Goal: Task Accomplishment & Management: Manage account settings

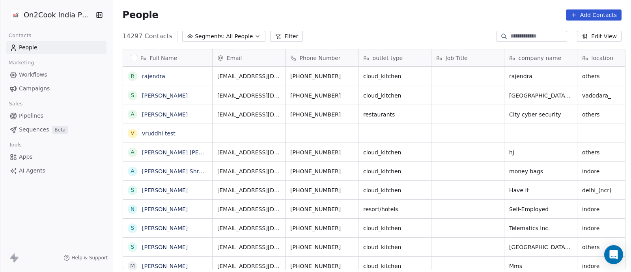
scroll to position [232, 514]
click at [31, 115] on span "Pipelines" at bounding box center [31, 116] width 24 height 8
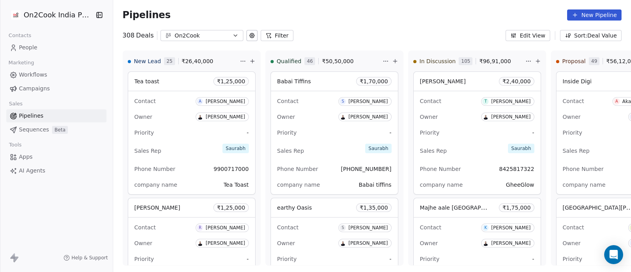
click at [274, 35] on button "Filter" at bounding box center [277, 35] width 33 height 11
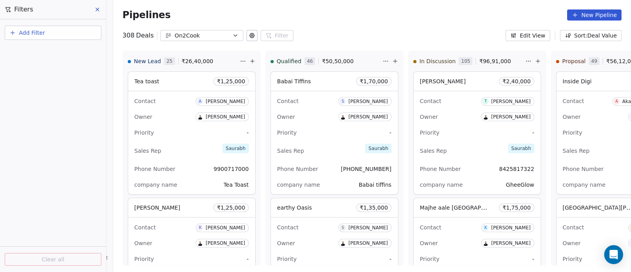
click at [37, 34] on span "Add Filter" at bounding box center [32, 33] width 26 height 8
click at [36, 51] on span "Deal properties" at bounding box center [34, 51] width 43 height 8
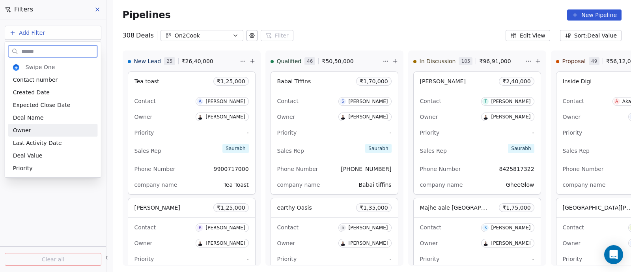
click at [29, 128] on span "Owner" at bounding box center [22, 130] width 18 height 8
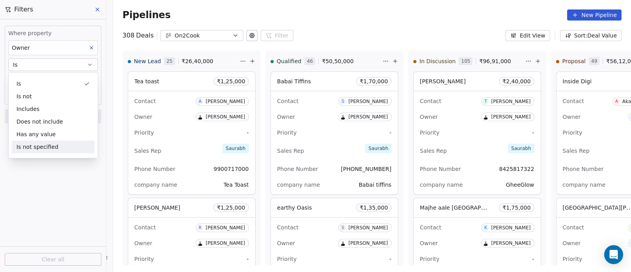
click at [66, 176] on div "Where property Owner Is Select Owner Add filter to this group Add another filte…" at bounding box center [53, 145] width 106 height 252
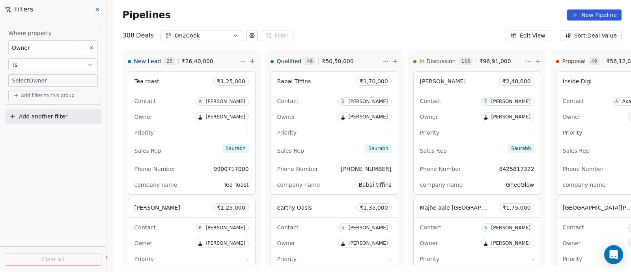
click at [84, 82] on body "On2Cook India Pvt. Ltd. Contacts People Marketing Workflows Campaigns Sales Pip…" at bounding box center [315, 136] width 631 height 272
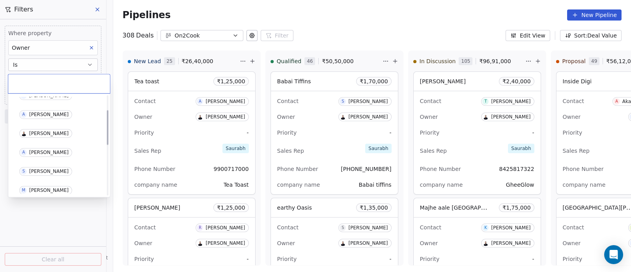
scroll to position [49, 0]
click at [45, 151] on div "[PERSON_NAME]" at bounding box center [48, 151] width 39 height 6
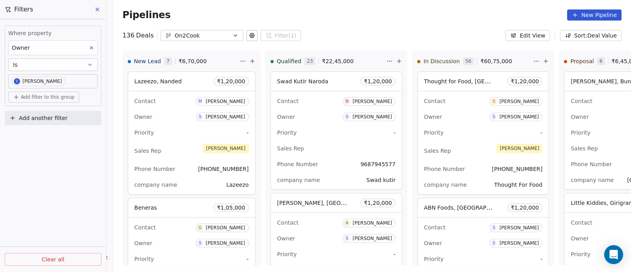
click at [99, 10] on icon at bounding box center [97, 9] width 6 height 6
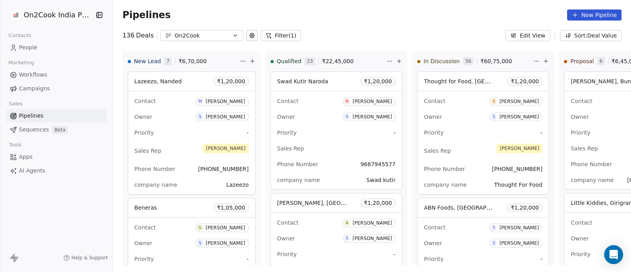
click at [76, 183] on div "On2Cook India Pvt. Ltd. Contacts People Marketing Workflows Campaigns Sales Pip…" at bounding box center [56, 136] width 113 height 272
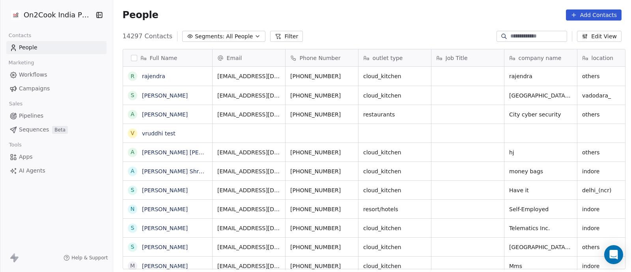
scroll to position [232, 514]
click at [256, 36] on icon "button" at bounding box center [257, 36] width 3 height 2
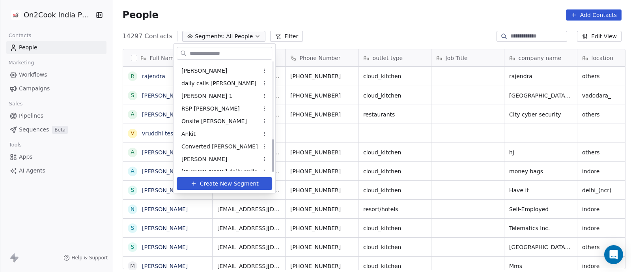
scroll to position [258, 0]
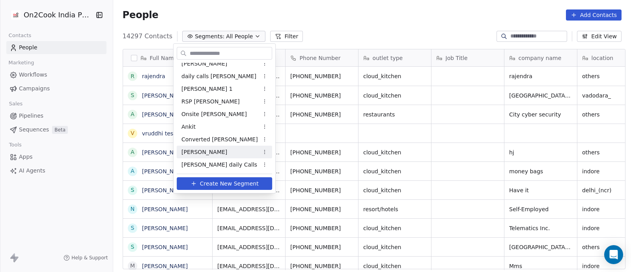
click at [185, 152] on span "[PERSON_NAME]" at bounding box center [204, 152] width 46 height 8
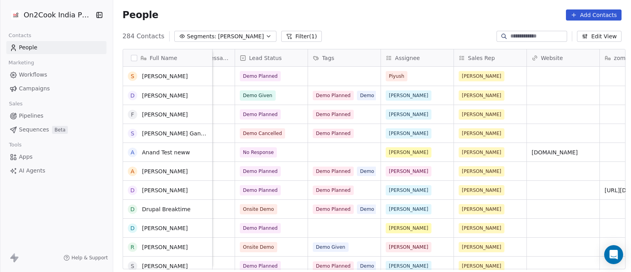
scroll to position [49, 0]
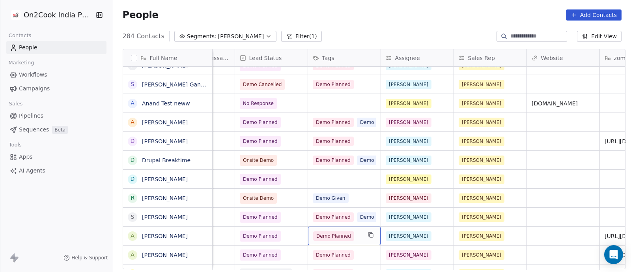
click at [323, 237] on span "Demo Planned" at bounding box center [333, 235] width 41 height 9
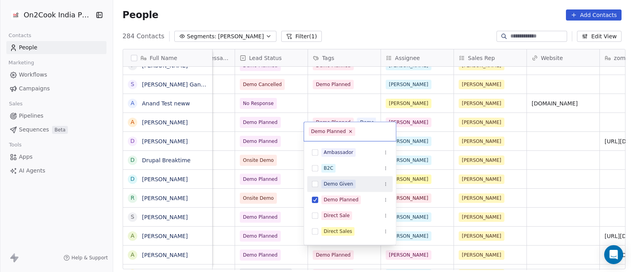
click at [344, 184] on div "Demo Given" at bounding box center [339, 183] width 30 height 7
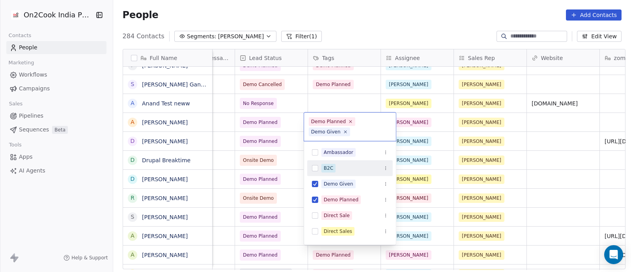
click at [525, 161] on html "On2Cook India Pvt. Ltd. Contacts People Marketing Workflows Campaigns Sales Pip…" at bounding box center [315, 136] width 631 height 272
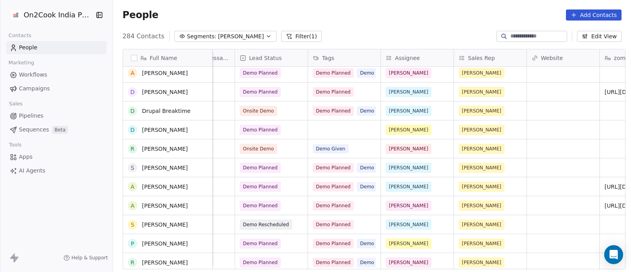
scroll to position [148, 0]
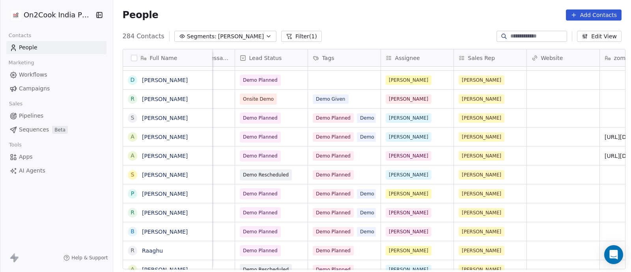
click at [365, 251] on div "Aug 12, 2025 12:23 PM Demo Planned Piyush Sapan Meta Aug 10, 2025 09:23 AM Demo…" at bounding box center [244, 168] width 1478 height 203
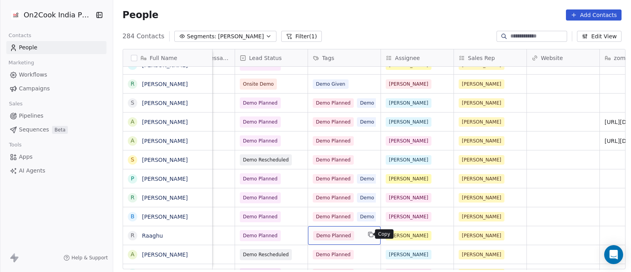
click at [368, 232] on icon "grid" at bounding box center [371, 234] width 6 height 6
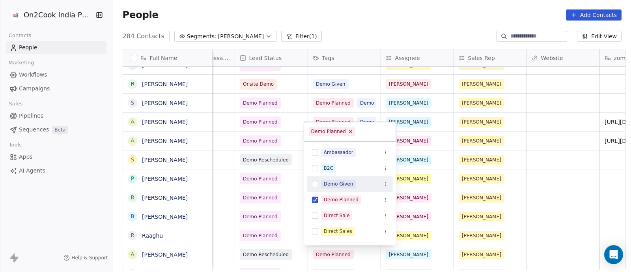
click at [339, 182] on div "Demo Given" at bounding box center [339, 183] width 30 height 7
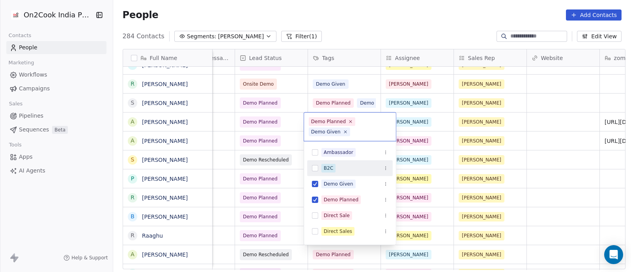
click at [524, 147] on html "On2Cook India Pvt. Ltd. Contacts People Marketing Workflows Campaigns Sales Pip…" at bounding box center [315, 136] width 631 height 272
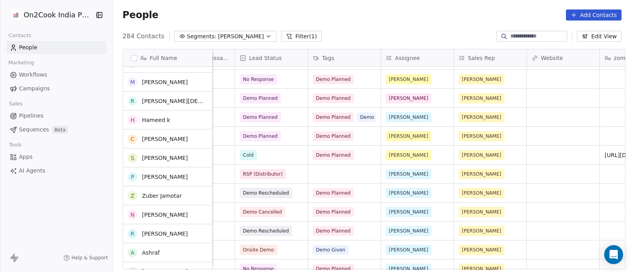
scroll to position [394, 0]
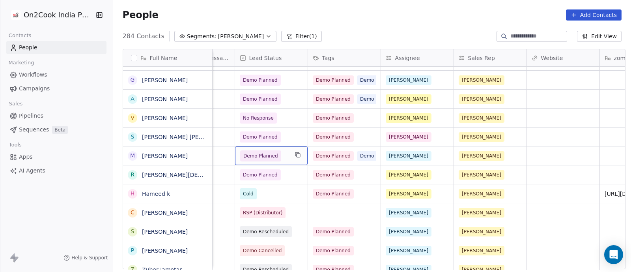
click at [261, 154] on span "Demo Planned" at bounding box center [260, 156] width 35 height 8
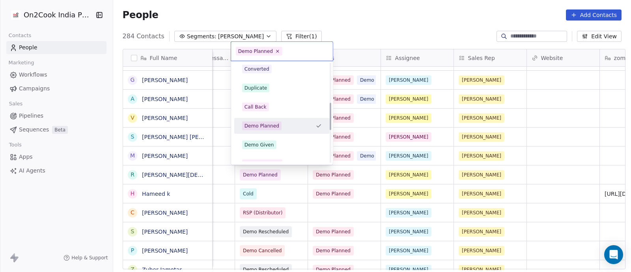
scroll to position [157, 0]
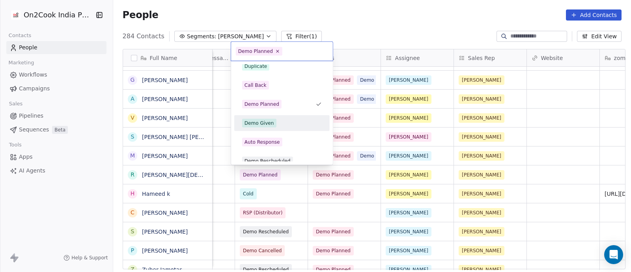
click at [264, 122] on div "Demo Given" at bounding box center [260, 123] width 30 height 7
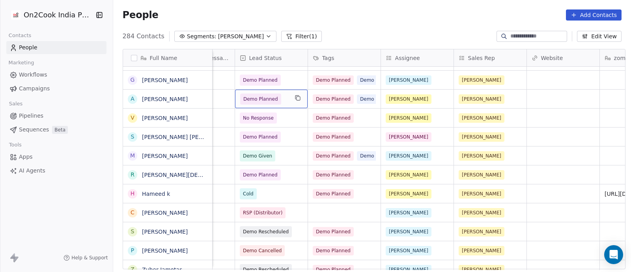
click at [249, 99] on span "Demo Planned" at bounding box center [260, 99] width 35 height 8
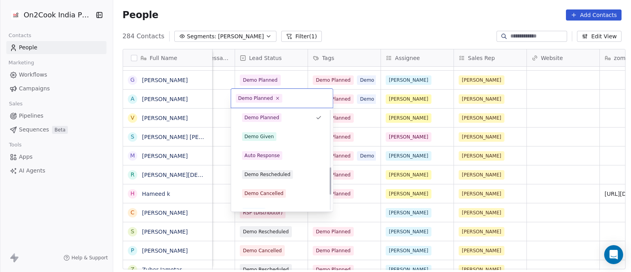
scroll to position [207, 0]
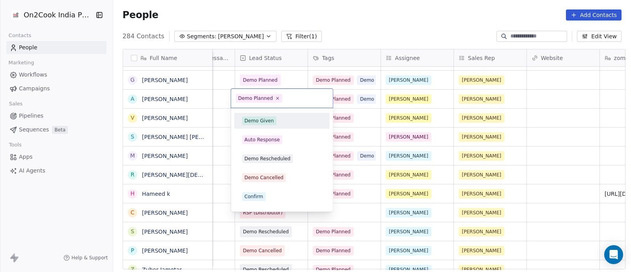
click at [258, 122] on div "Demo Given" at bounding box center [260, 120] width 30 height 7
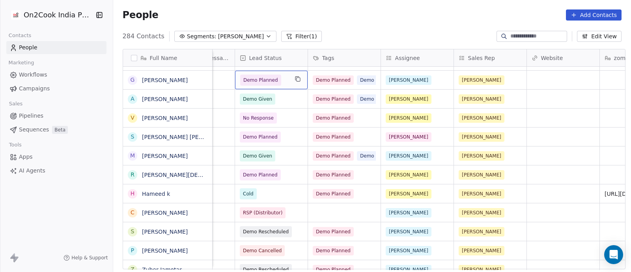
click at [286, 82] on div "Demo Planned" at bounding box center [271, 80] width 73 height 19
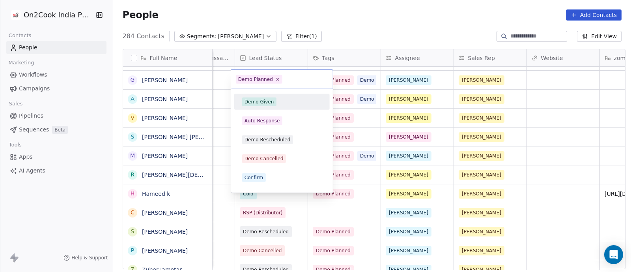
click at [257, 99] on div "Demo Given" at bounding box center [260, 101] width 30 height 7
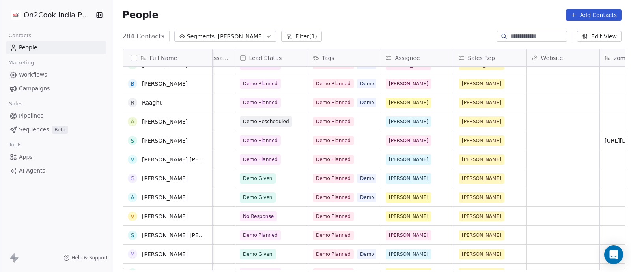
scroll to position [246, 0]
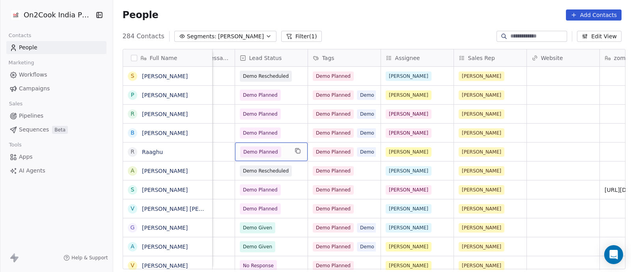
click at [286, 149] on div "Demo Planned" at bounding box center [271, 151] width 73 height 19
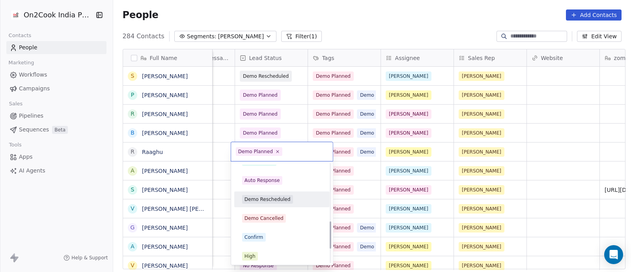
scroll to position [207, 0]
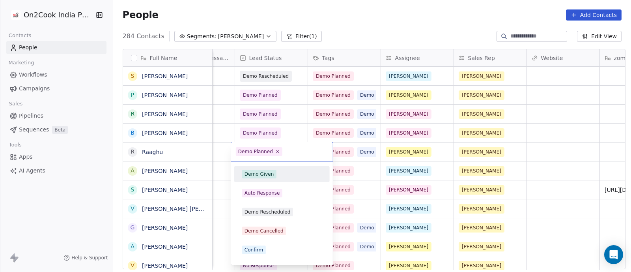
click at [264, 172] on div "Demo Given" at bounding box center [260, 173] width 30 height 7
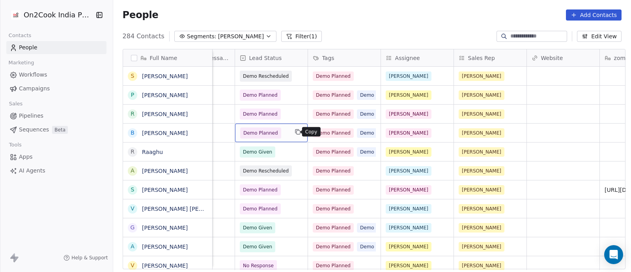
click at [293, 131] on button "grid" at bounding box center [297, 131] width 9 height 9
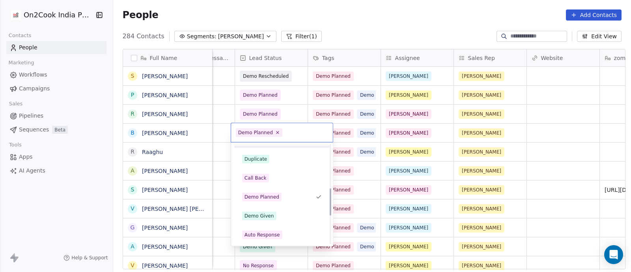
scroll to position [157, 0]
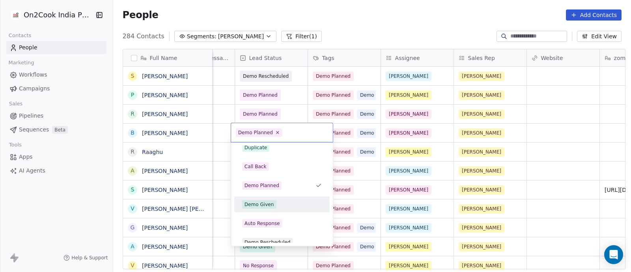
click at [265, 205] on div "Demo Given" at bounding box center [260, 204] width 30 height 7
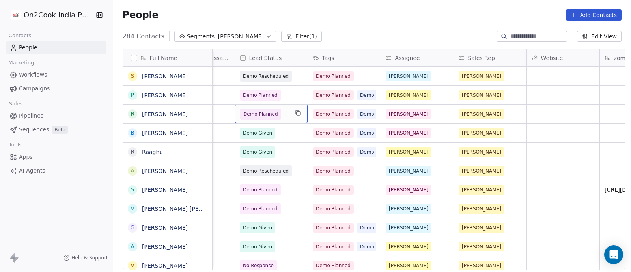
click at [284, 113] on span "Demo Planned" at bounding box center [264, 113] width 48 height 11
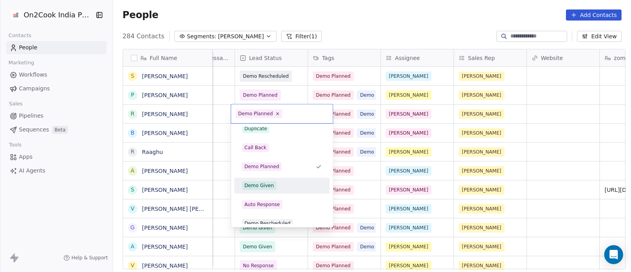
click at [256, 185] on div "Demo Given" at bounding box center [260, 185] width 30 height 7
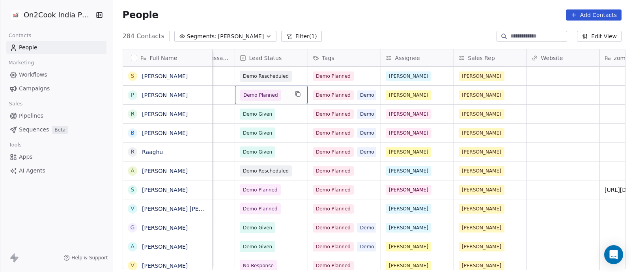
click at [288, 95] on div "Demo Planned" at bounding box center [271, 95] width 73 height 19
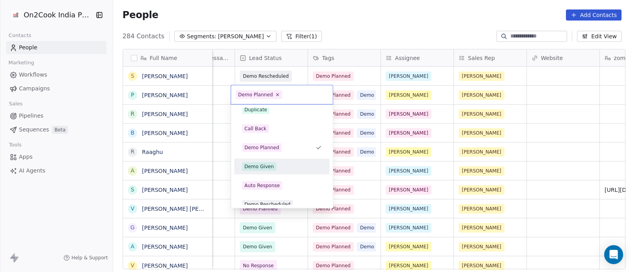
click at [254, 164] on div "Demo Given" at bounding box center [260, 166] width 30 height 7
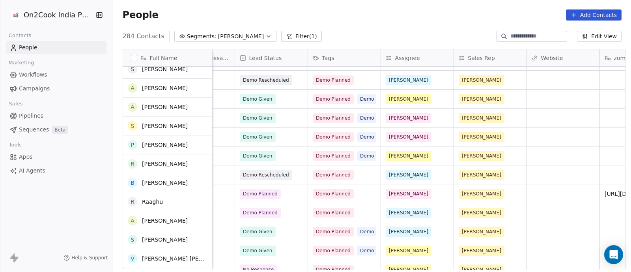
scroll to position [197, 0]
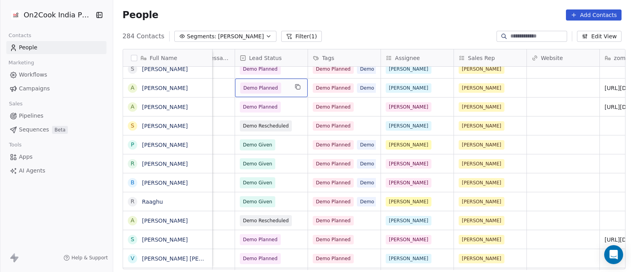
click at [286, 90] on div "Demo Planned" at bounding box center [271, 87] width 73 height 19
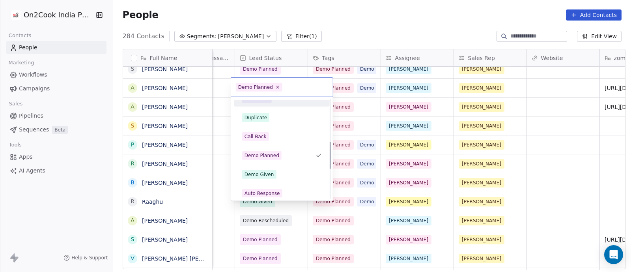
scroll to position [157, 0]
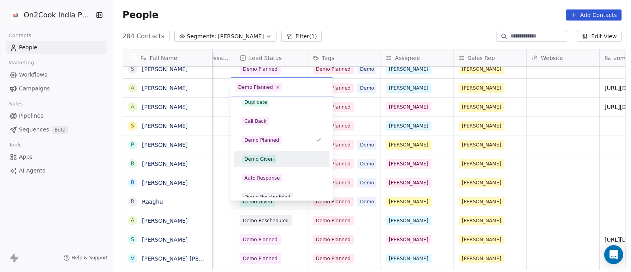
click at [257, 157] on div "Demo Given" at bounding box center [260, 158] width 30 height 7
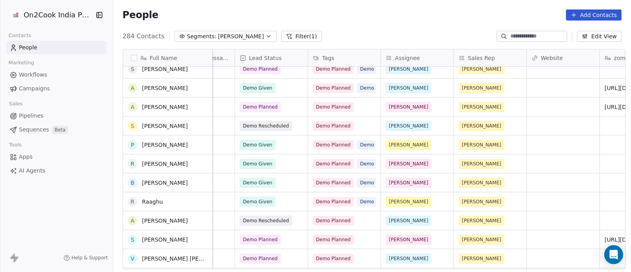
scroll to position [148, 0]
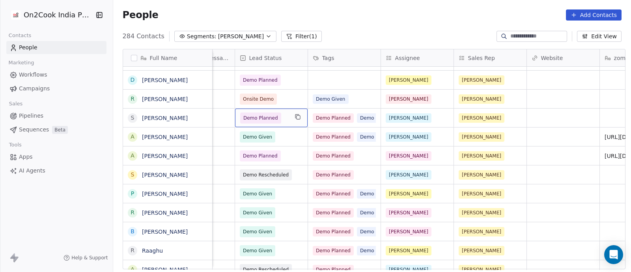
click at [286, 117] on div "Demo Planned" at bounding box center [271, 117] width 73 height 19
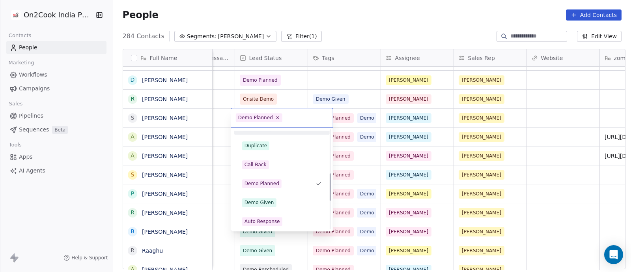
scroll to position [157, 0]
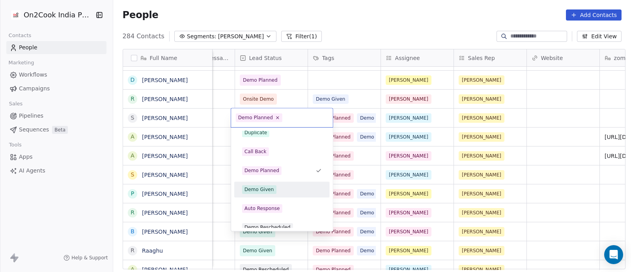
click at [256, 189] on div "Demo Given" at bounding box center [260, 189] width 30 height 7
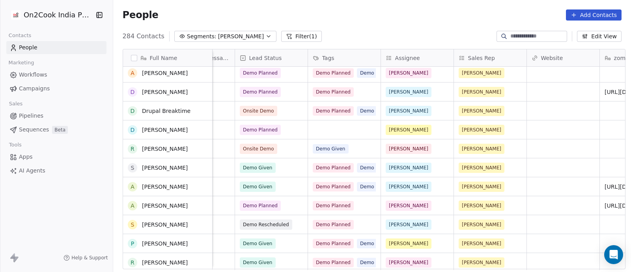
scroll to position [49, 0]
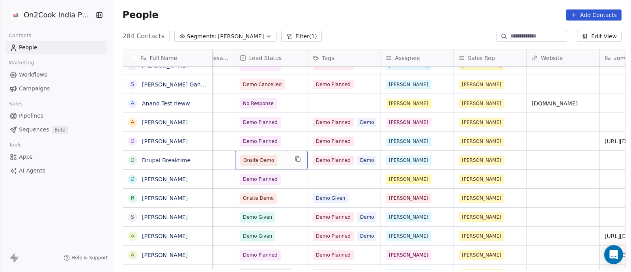
click at [288, 161] on div "Onsite Demo" at bounding box center [271, 160] width 73 height 19
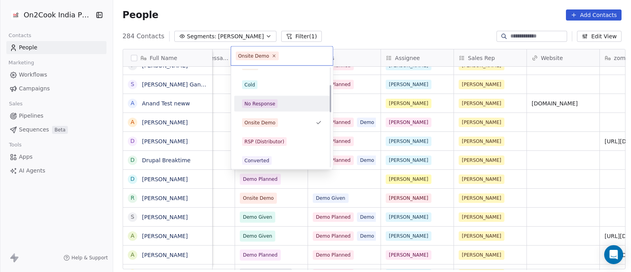
scroll to position [63, 0]
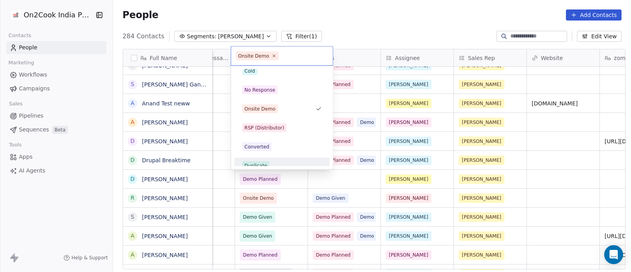
click at [286, 178] on html "On2Cook India Pvt. Ltd. Contacts People Marketing Workflows Campaigns Sales Pip…" at bounding box center [315, 136] width 631 height 272
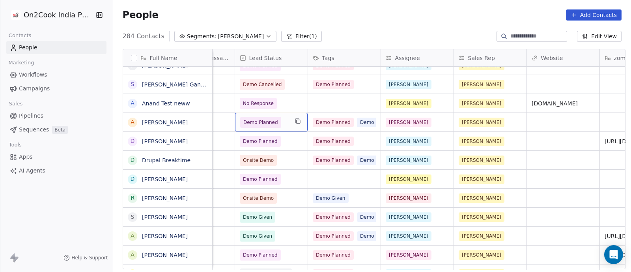
click at [288, 125] on div "Demo Planned" at bounding box center [271, 122] width 73 height 19
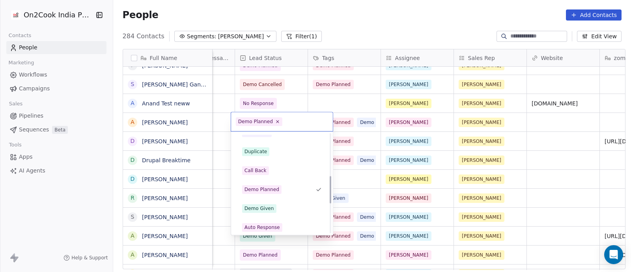
scroll to position [157, 0]
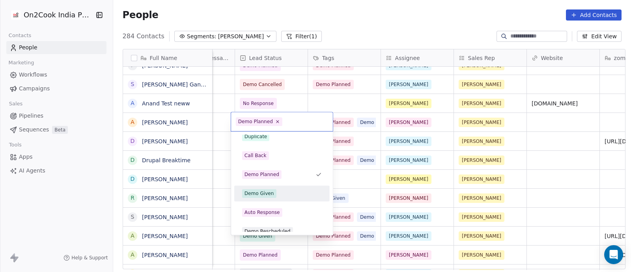
click at [264, 192] on div "Demo Given" at bounding box center [260, 193] width 30 height 7
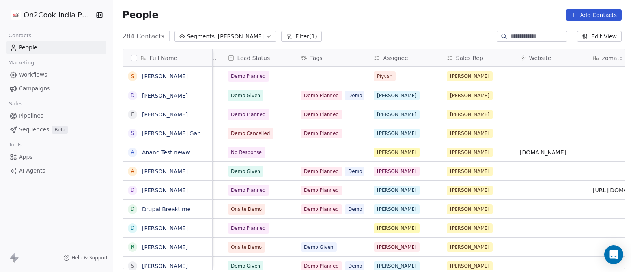
scroll to position [0, 726]
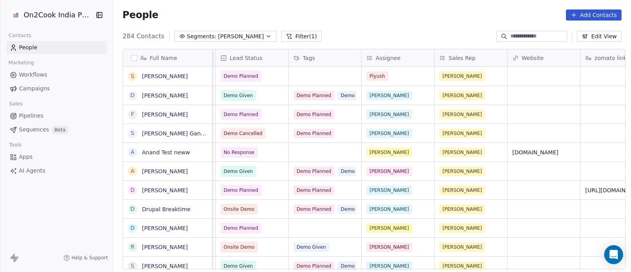
click at [24, 115] on span "Pipelines" at bounding box center [31, 116] width 24 height 8
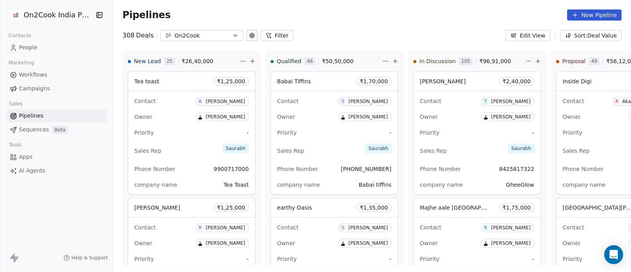
click at [274, 35] on button "Filter" at bounding box center [277, 35] width 33 height 11
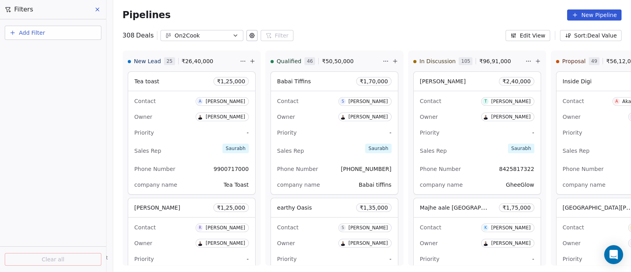
click at [41, 34] on span "Add Filter" at bounding box center [32, 33] width 26 height 8
click at [35, 53] on span "Deal properties" at bounding box center [34, 51] width 43 height 8
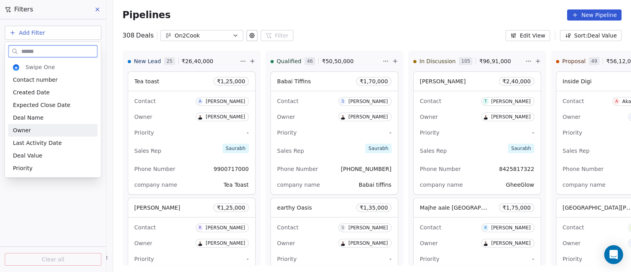
click at [25, 129] on span "Owner" at bounding box center [22, 130] width 18 height 8
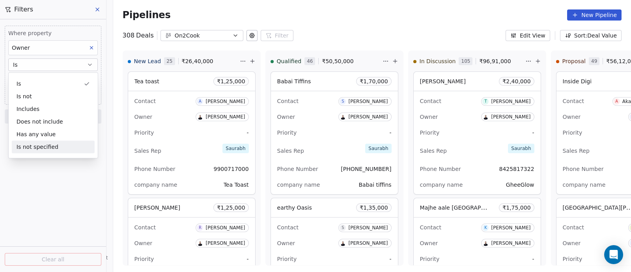
click at [33, 178] on div "Where property Owner Is Select Owner Add filter to this group Add another filte…" at bounding box center [53, 145] width 106 height 252
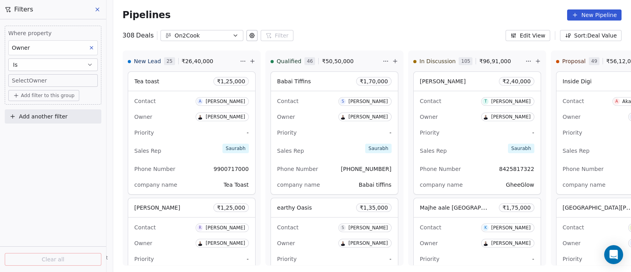
click at [93, 80] on body "On2Cook India Pvt. Ltd. Contacts People Marketing Workflows Campaigns Sales Pip…" at bounding box center [315, 136] width 631 height 272
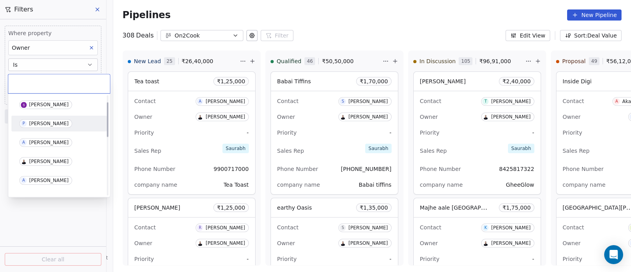
scroll to position [49, 0]
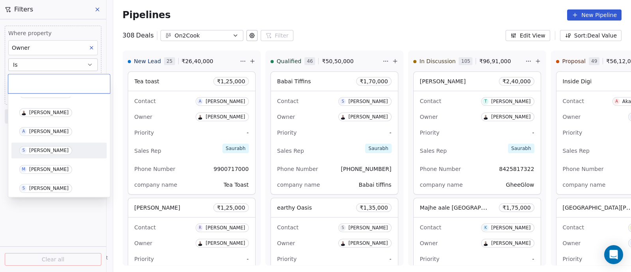
click at [30, 149] on div "[PERSON_NAME]" at bounding box center [48, 151] width 39 height 6
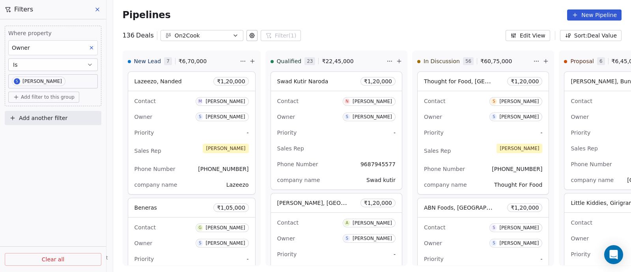
click at [590, 14] on button "New Pipeline" at bounding box center [594, 14] width 54 height 11
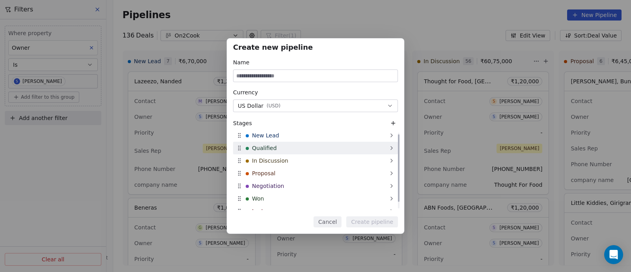
scroll to position [0, 0]
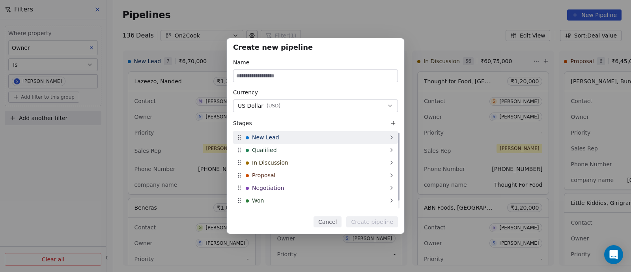
click at [353, 139] on div "New Lead" at bounding box center [315, 137] width 165 height 13
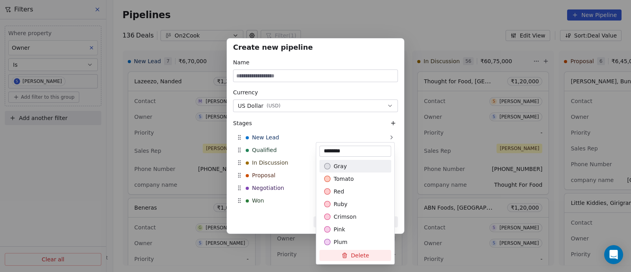
click at [448, 33] on div "Create new pipeline Name Currency US Dollar ( USD ) Stages New Lead Qualified I…" at bounding box center [315, 136] width 631 height 272
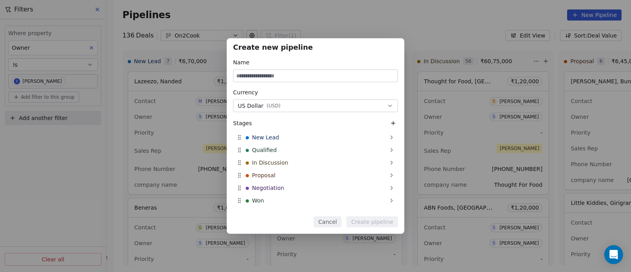
click at [332, 222] on button "Cancel" at bounding box center [328, 221] width 28 height 11
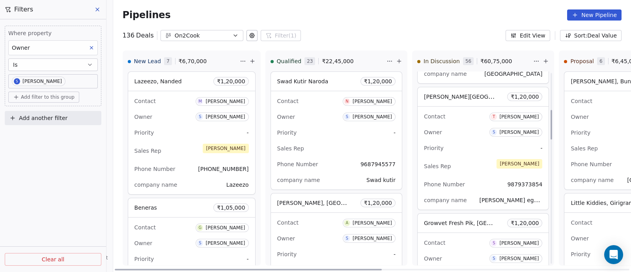
scroll to position [246, 0]
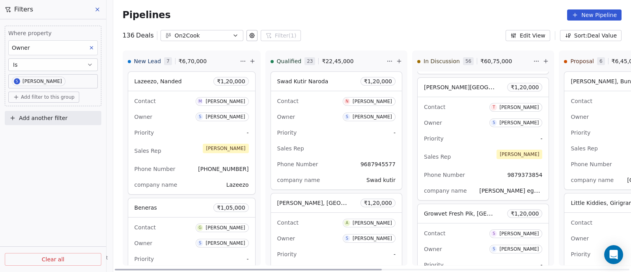
click at [462, 148] on div "Sales Rep Sapan" at bounding box center [483, 156] width 118 height 17
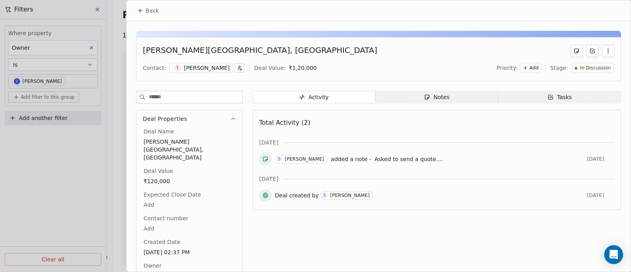
click at [434, 96] on div "Notes" at bounding box center [436, 97] width 25 height 8
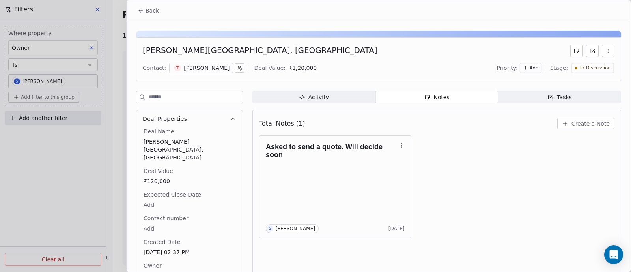
click at [150, 10] on span "Back" at bounding box center [152, 11] width 13 height 8
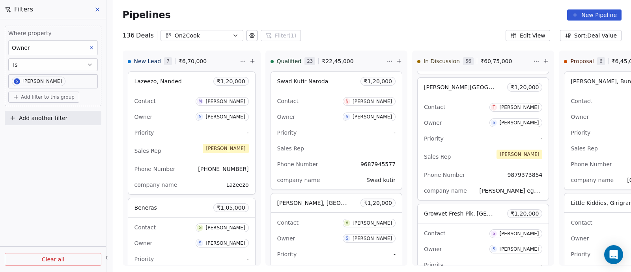
click at [232, 33] on icon "button" at bounding box center [235, 35] width 6 height 6
click at [384, 24] on html "On2Cook India Pvt. Ltd. Contacts People Marketing Workflows Campaigns Sales Pip…" at bounding box center [315, 136] width 631 height 272
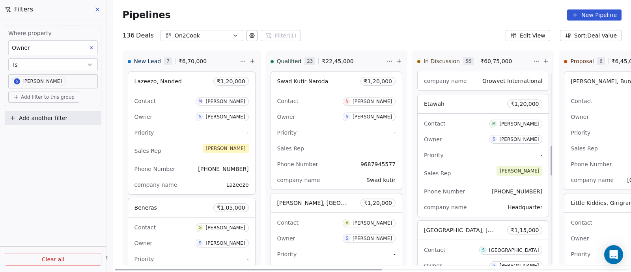
scroll to position [493, 0]
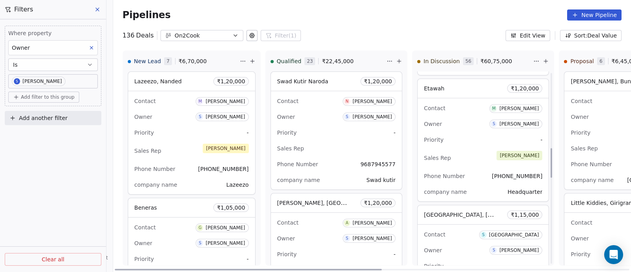
click at [457, 142] on div "Priority -" at bounding box center [483, 139] width 118 height 13
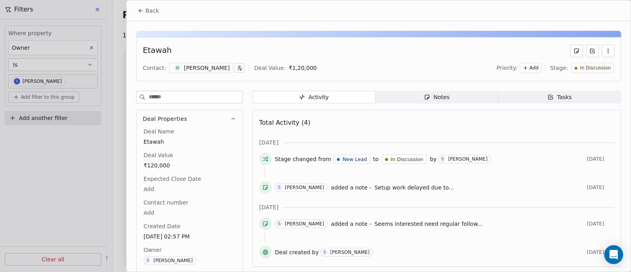
click at [140, 13] on icon at bounding box center [141, 10] width 6 height 6
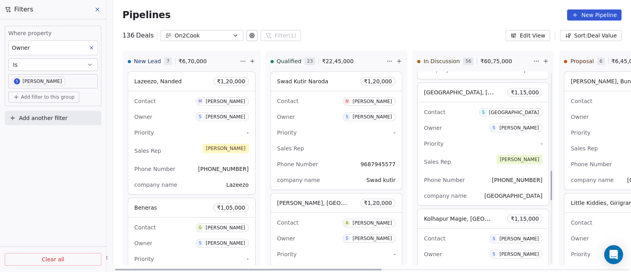
scroll to position [640, 0]
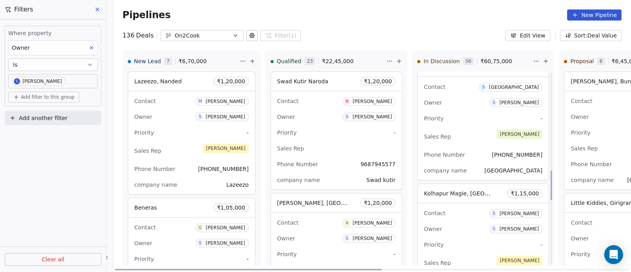
click at [458, 120] on div "Priority -" at bounding box center [483, 118] width 118 height 13
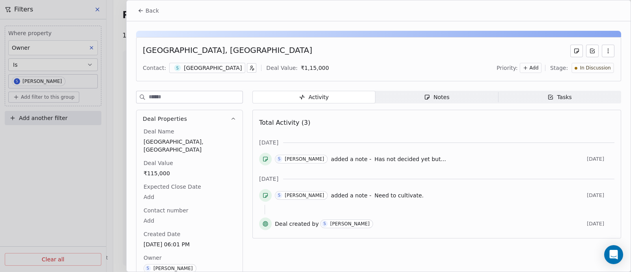
click at [150, 10] on span "Back" at bounding box center [152, 11] width 13 height 8
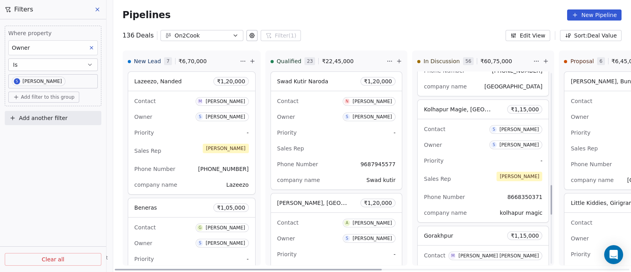
scroll to position [739, 0]
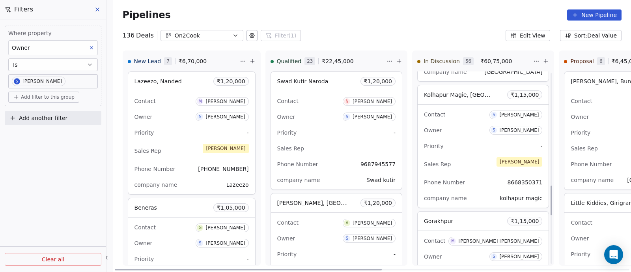
click at [463, 134] on div "Owner S Sapan Vyas" at bounding box center [483, 130] width 118 height 13
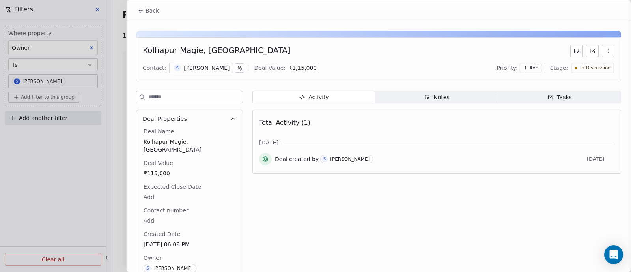
scroll to position [17, 0]
